Goal: Find specific page/section: Find specific page/section

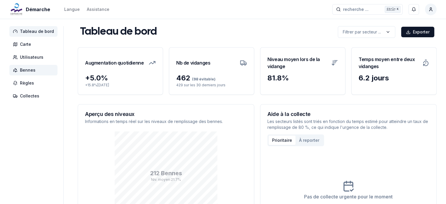
click at [26, 71] on span "Bennes" at bounding box center [28, 70] width 16 height 6
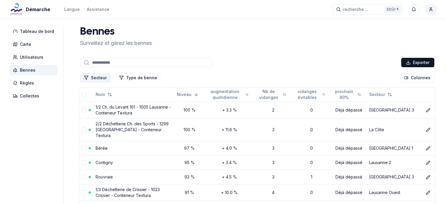
click at [99, 78] on button "Secteur" at bounding box center [95, 77] width 30 height 9
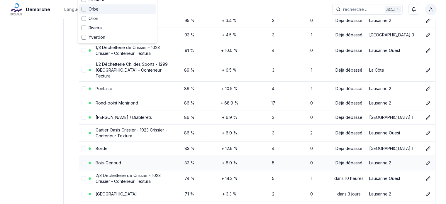
scroll to position [88, 0]
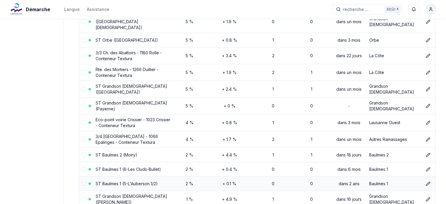
scroll to position [1467, 0]
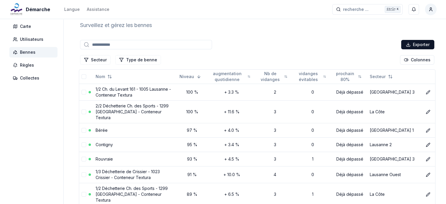
scroll to position [0, 0]
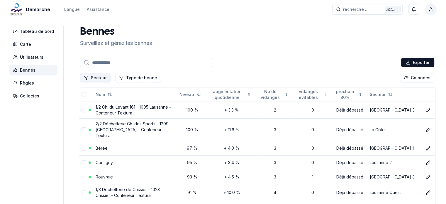
click at [100, 77] on button "Secteur" at bounding box center [95, 77] width 30 height 9
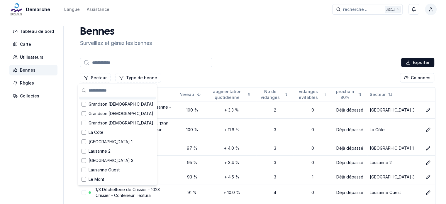
scroll to position [64, 0]
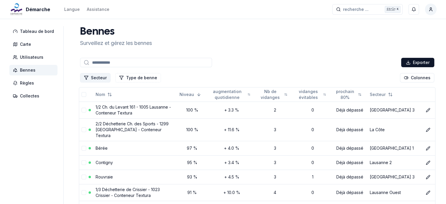
click at [99, 78] on button "Secteur" at bounding box center [95, 77] width 30 height 9
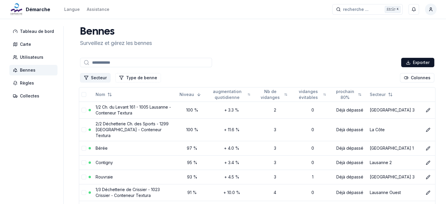
click at [96, 77] on button "Secteur" at bounding box center [95, 77] width 30 height 9
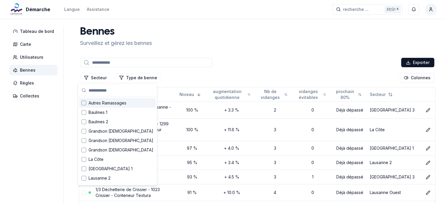
click at [194, 74] on div "Secteur Type de benne Colonnes" at bounding box center [257, 78] width 356 height 12
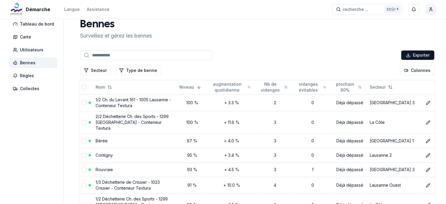
scroll to position [0, 0]
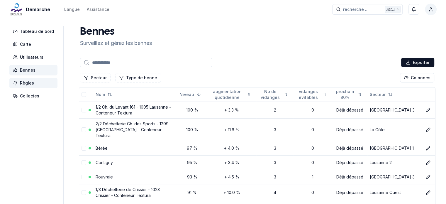
click at [29, 84] on span "Règles" at bounding box center [27, 83] width 14 height 6
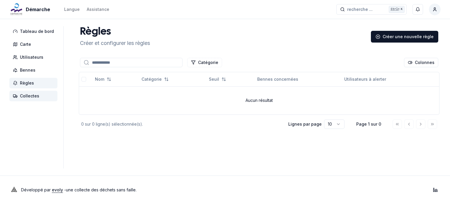
click at [32, 94] on span "Collectes" at bounding box center [29, 96] width 19 height 6
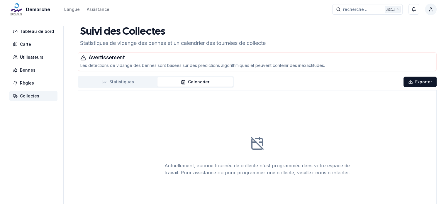
click at [119, 84] on button "Statistiques" at bounding box center [118, 81] width 79 height 9
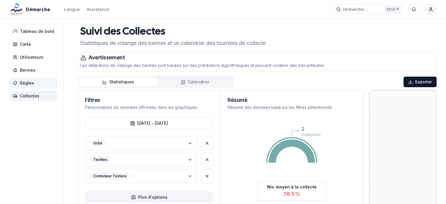
click at [19, 81] on span "Règles" at bounding box center [33, 83] width 48 height 11
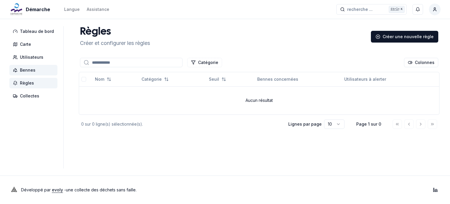
click at [28, 71] on span "Bennes" at bounding box center [28, 70] width 16 height 6
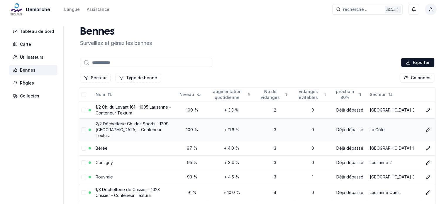
click at [119, 125] on link "2/2 Déchetterie Ch. des Sports - 1299 [GEOGRAPHIC_DATA] - Conteneur Textura" at bounding box center [131, 129] width 73 height 17
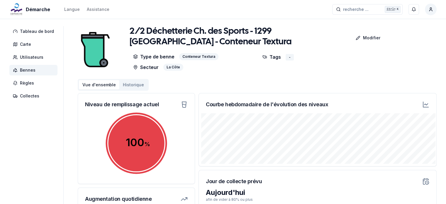
click at [137, 84] on button "Historique" at bounding box center [133, 84] width 28 height 9
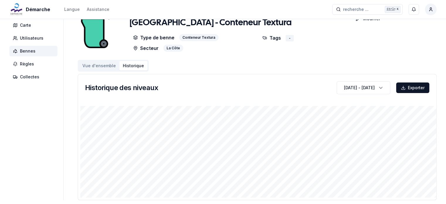
scroll to position [29, 0]
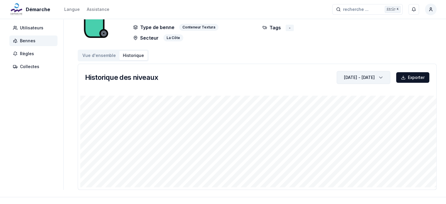
click at [383, 74] on div "button" at bounding box center [379, 77] width 13 height 9
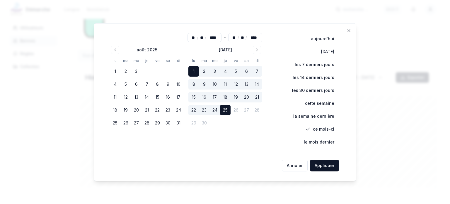
click at [393, 28] on div at bounding box center [225, 102] width 450 height 204
